Goal: Check status: Check status

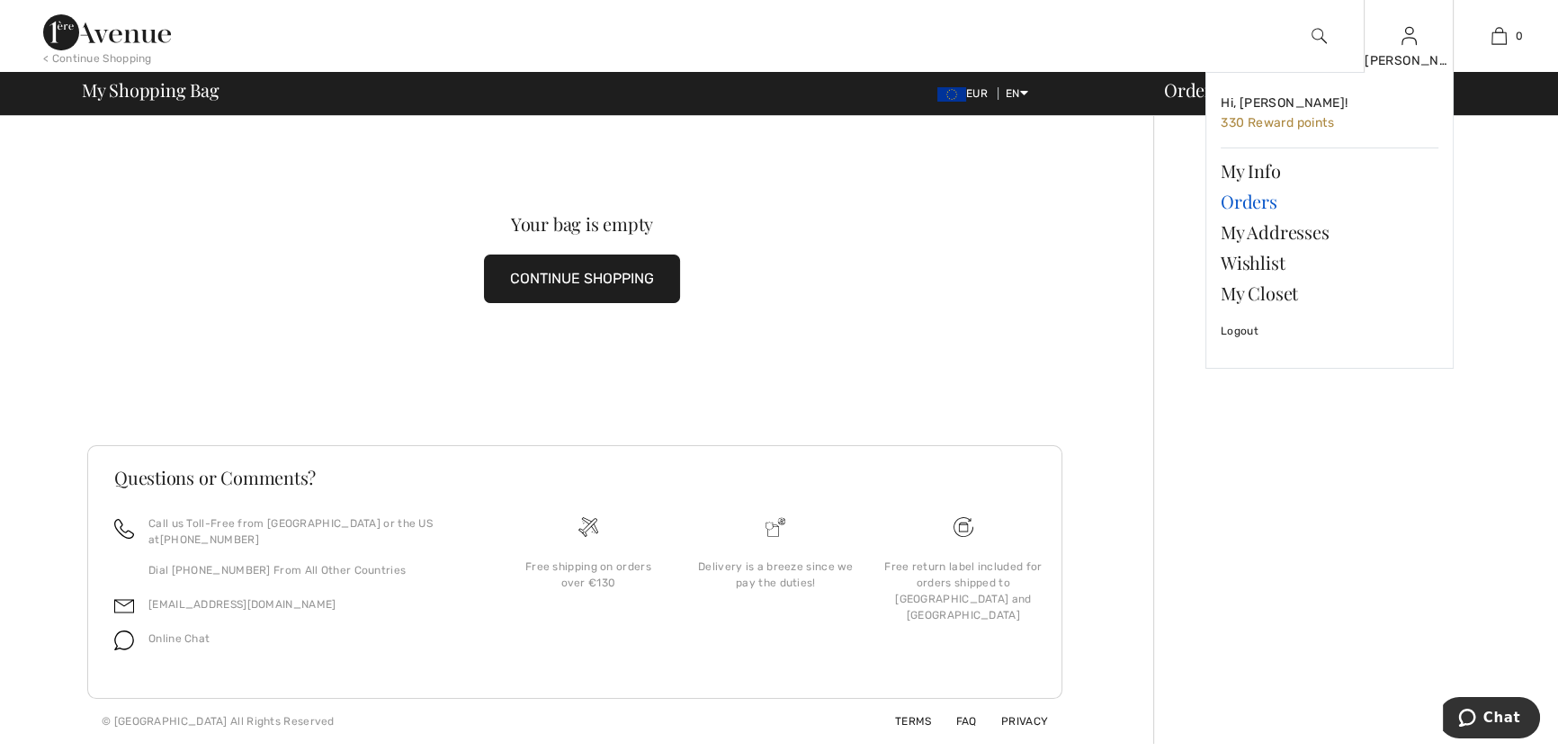
click at [1268, 210] on link "Orders" at bounding box center [1329, 201] width 218 height 31
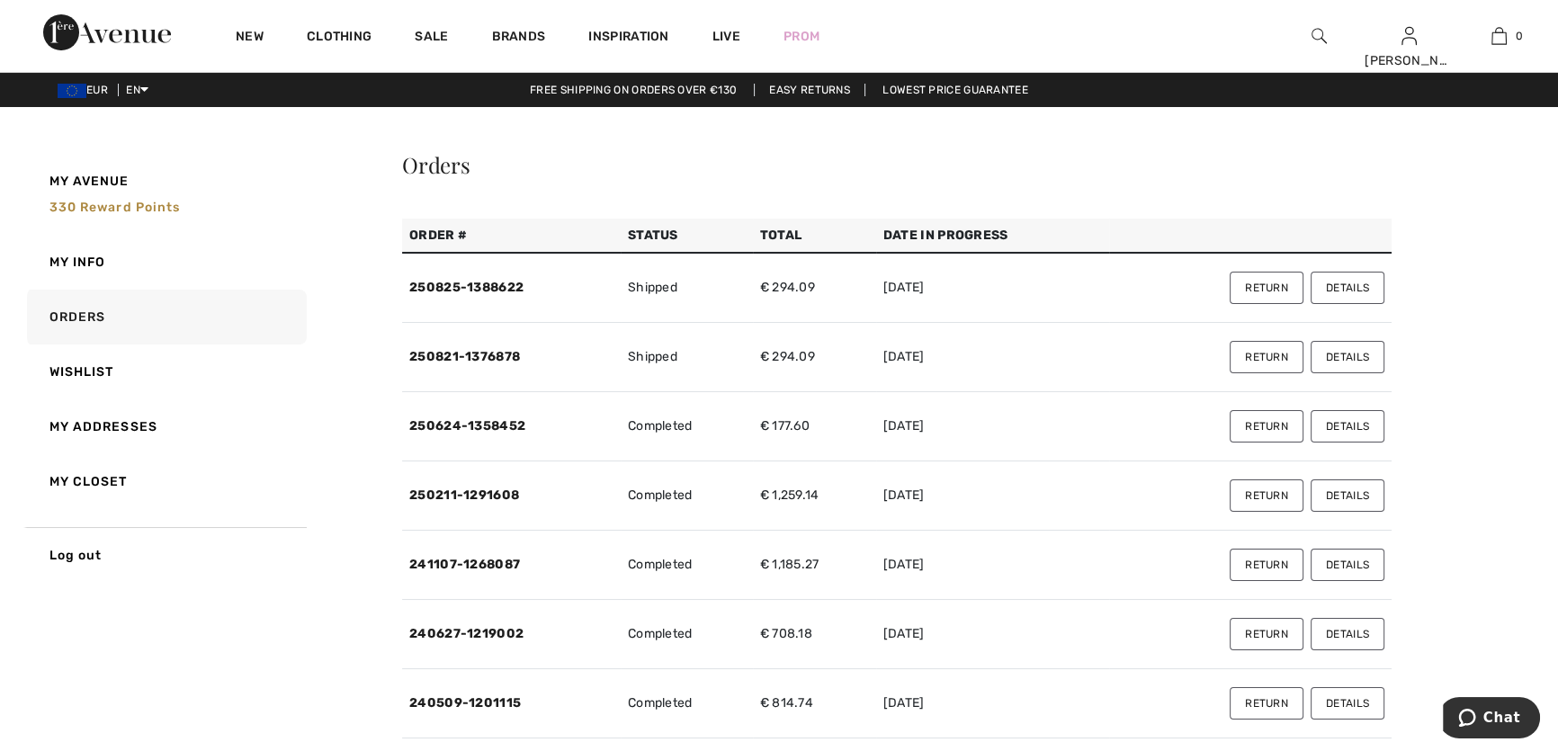
click at [1351, 373] on button "Details" at bounding box center [1347, 357] width 74 height 32
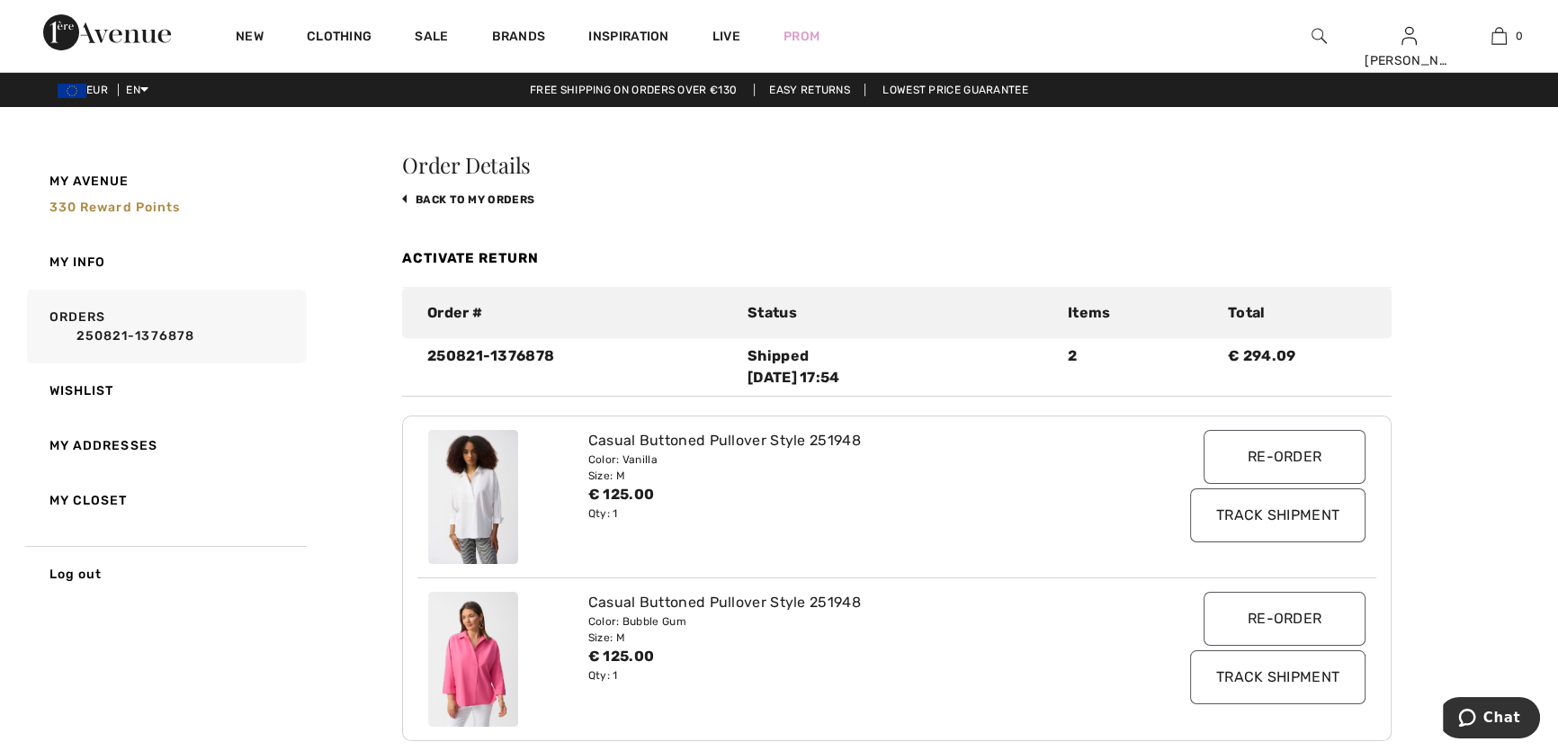
scroll to position [163, 0]
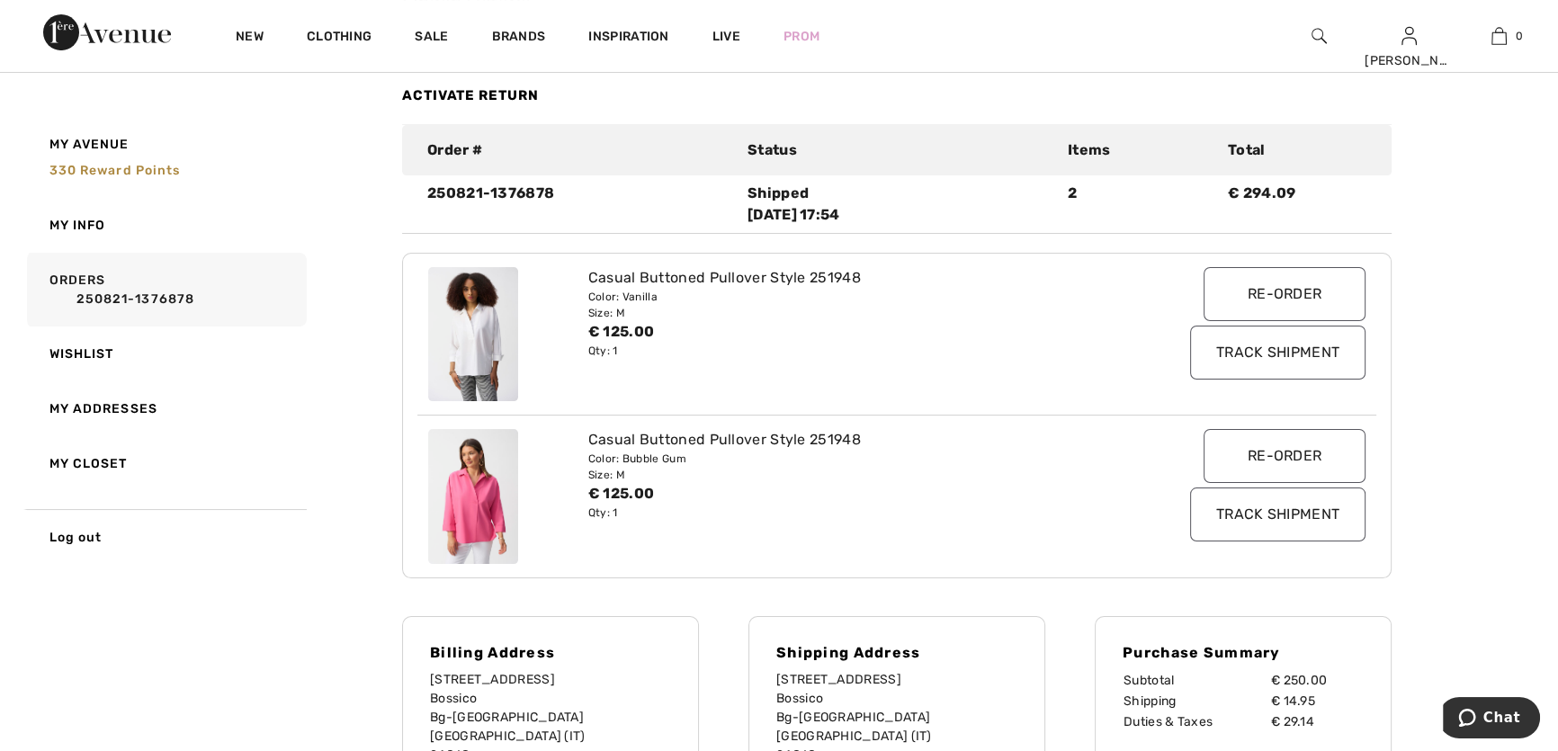
click at [1289, 380] on input "Track Shipment" at bounding box center [1277, 353] width 175 height 54
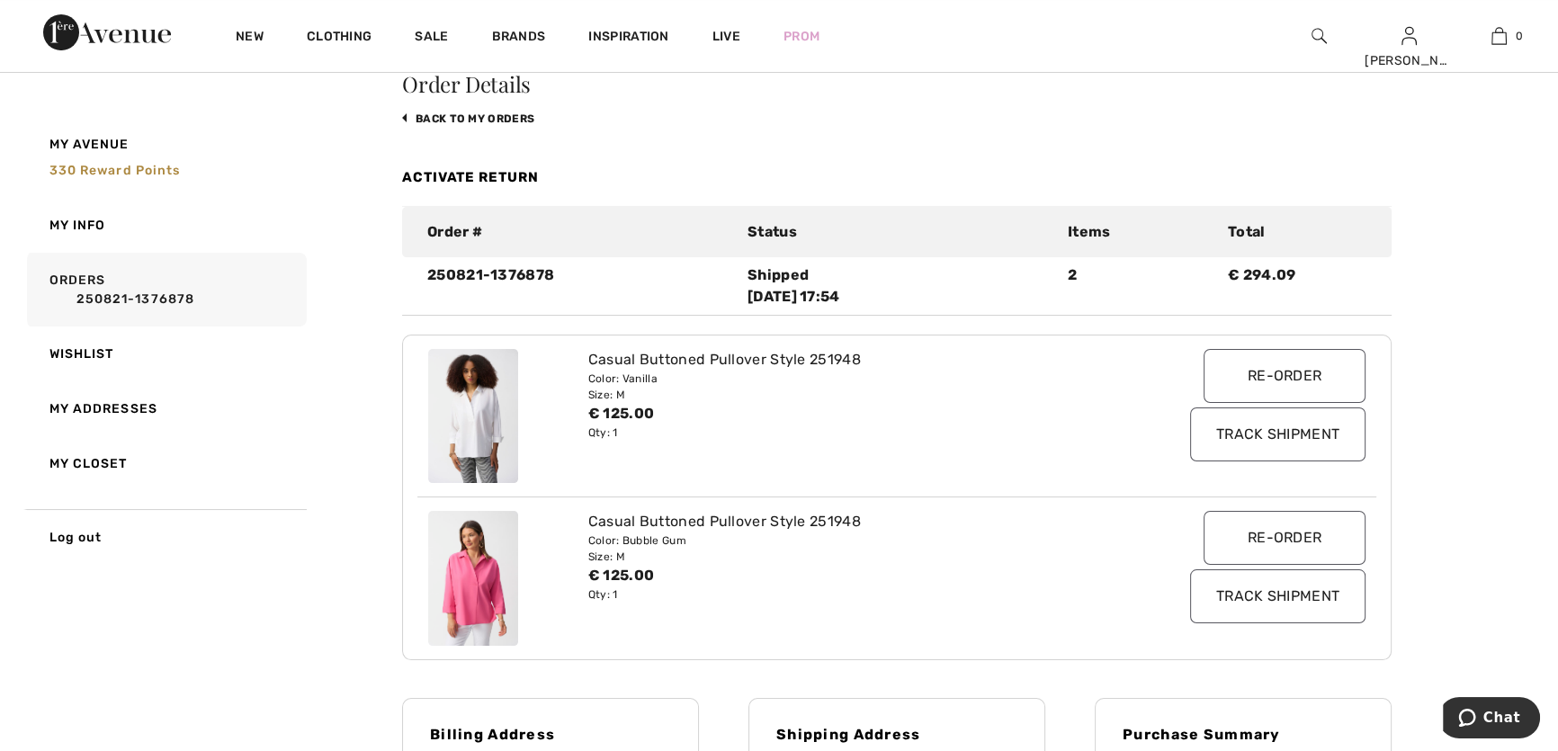
scroll to position [0, 0]
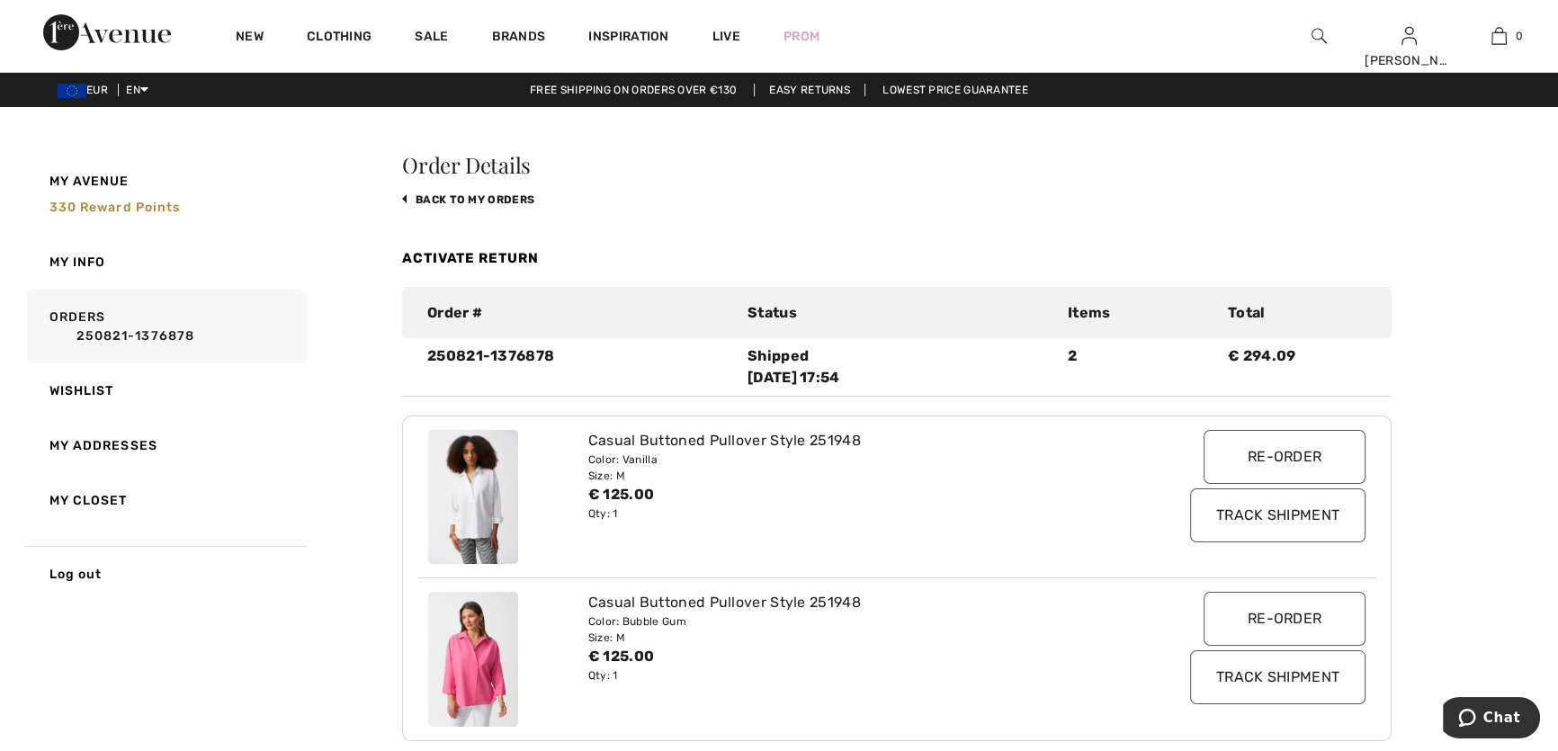
click at [485, 266] on link "Activate Return" at bounding box center [470, 258] width 137 height 16
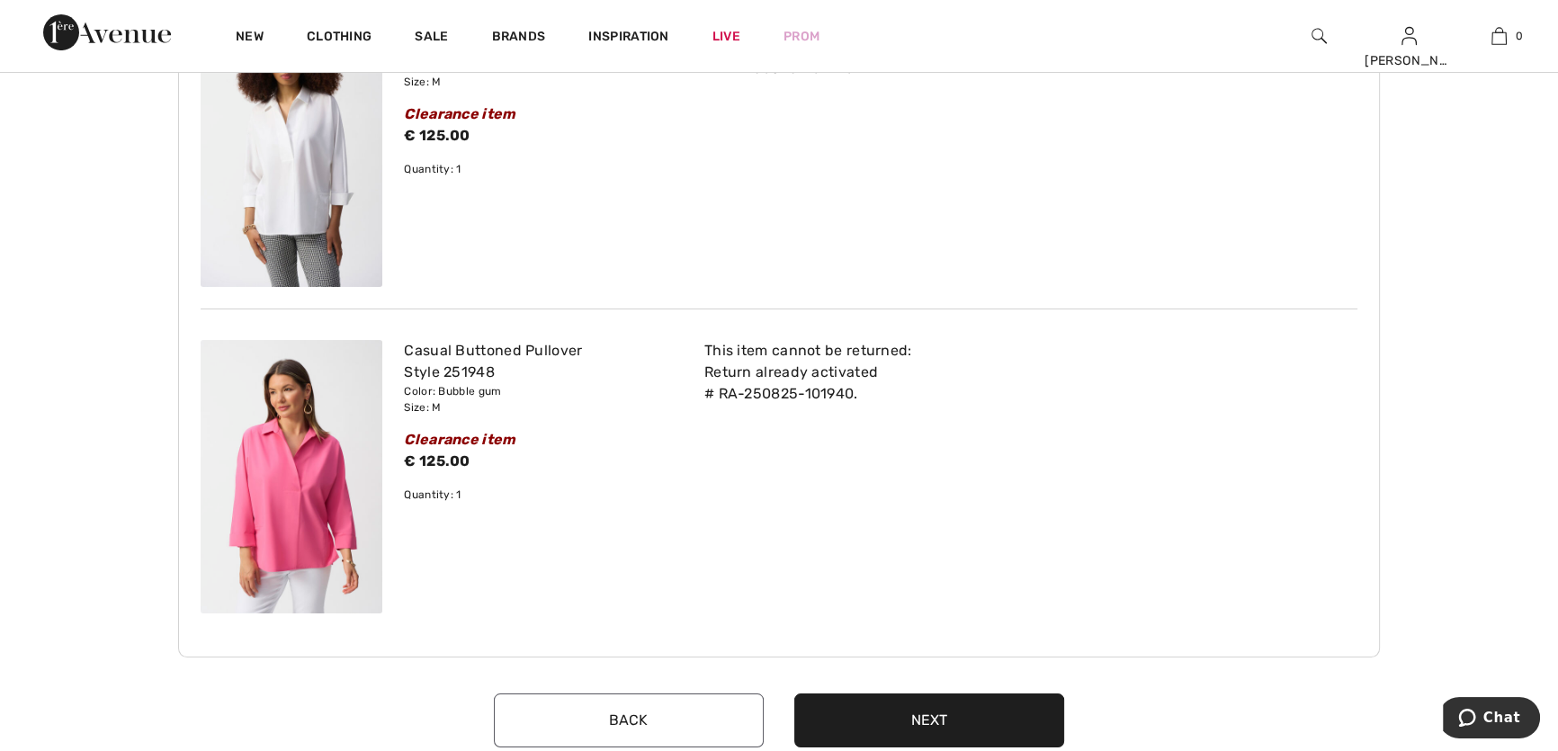
scroll to position [326, 0]
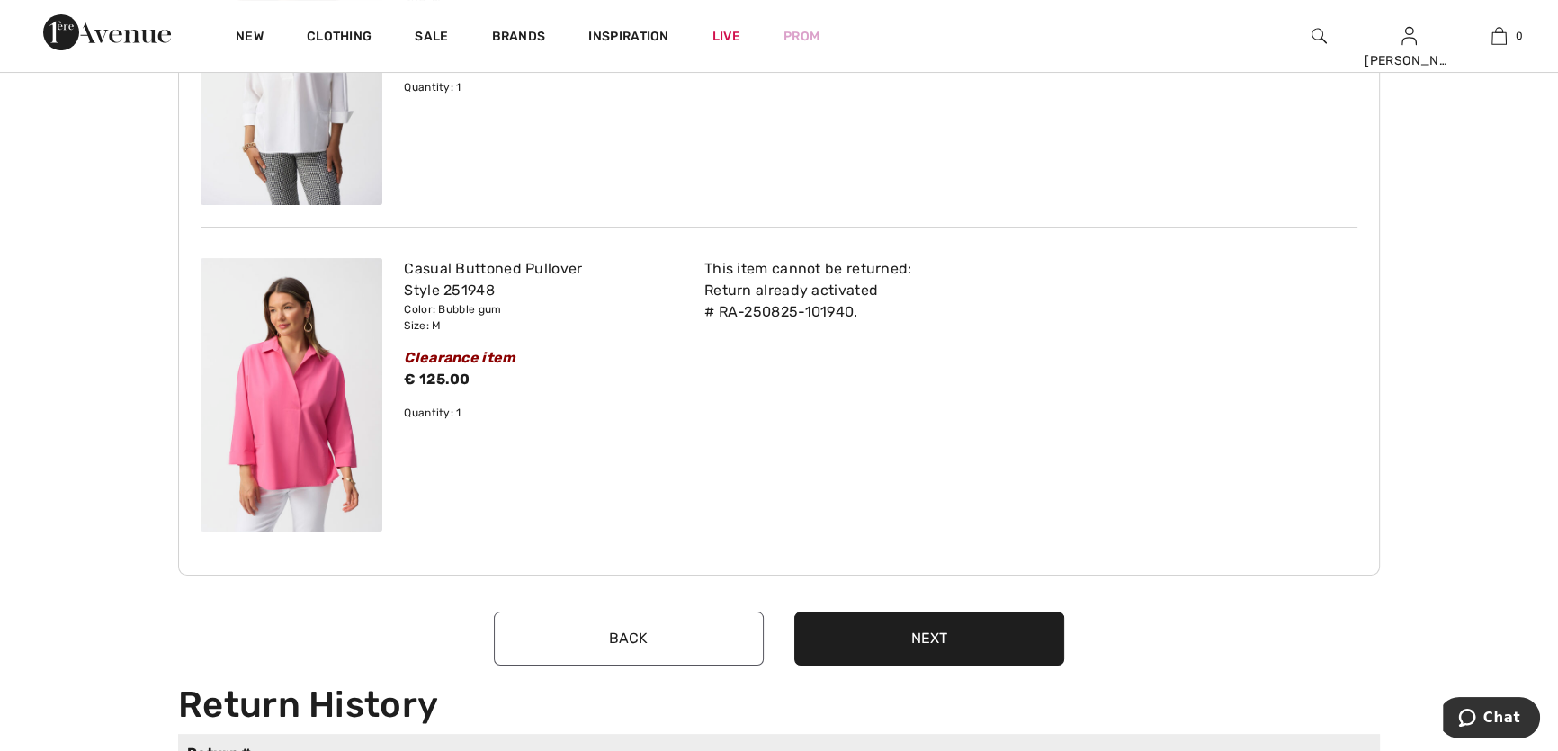
drag, startPoint x: 543, startPoint y: 386, endPoint x: 414, endPoint y: 386, distance: 129.5
click at [414, 369] on div "Clearance item" at bounding box center [538, 358] width 268 height 22
copy div "Clearance item"
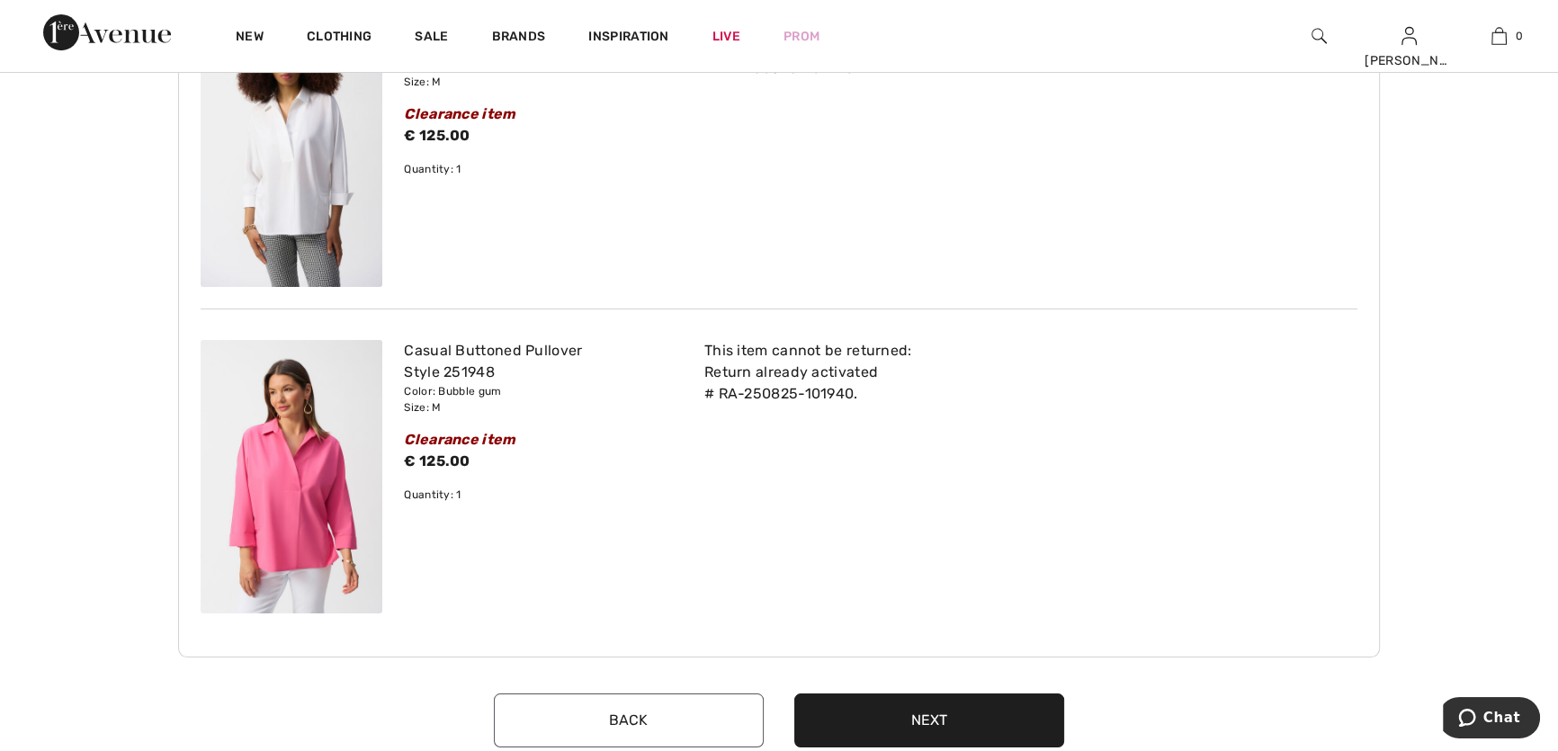
scroll to position [0, 0]
